Goal: Information Seeking & Learning: Learn about a topic

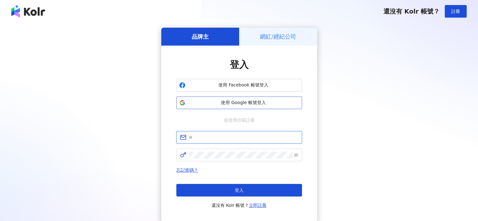
type input "**********"
click at [273, 101] on span "使用 Google 帳號登入" at bounding box center [243, 103] width 111 height 6
